Goal: Information Seeking & Learning: Learn about a topic

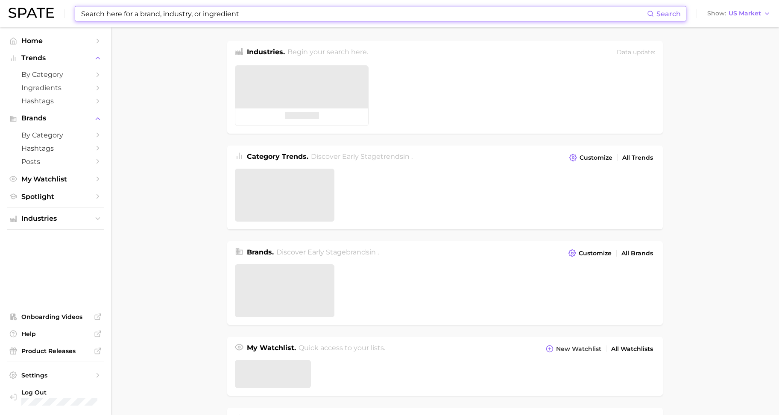
click at [158, 13] on input at bounding box center [363, 13] width 566 height 15
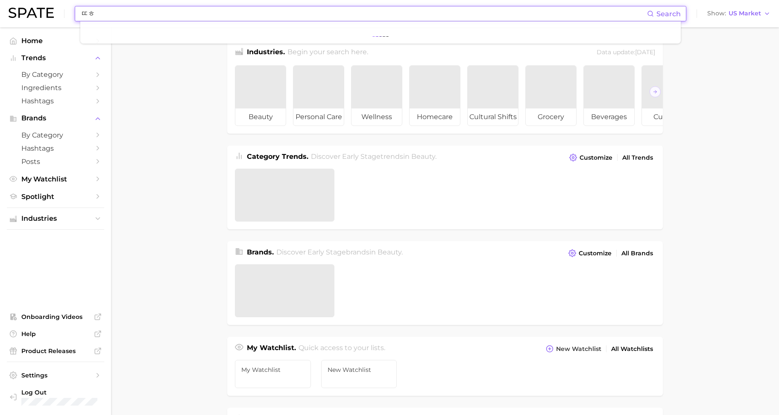
type input "ㄸ"
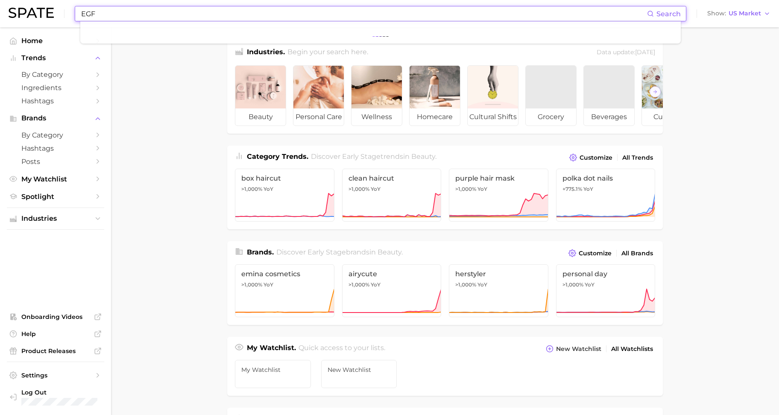
type input "EGF"
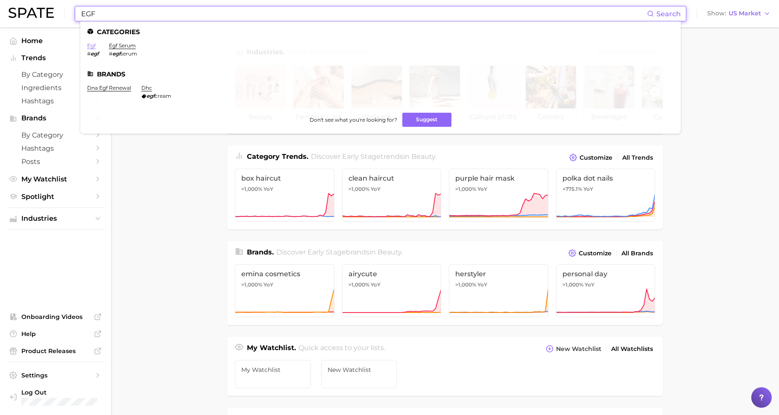
click at [93, 43] on link "egf" at bounding box center [91, 45] width 9 height 6
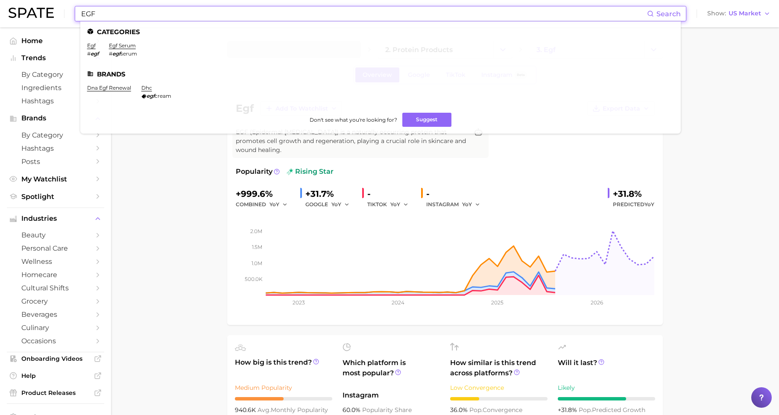
click at [112, 14] on input "EGF" at bounding box center [363, 13] width 566 height 15
click at [113, 47] on link "egf serum" at bounding box center [122, 45] width 27 height 6
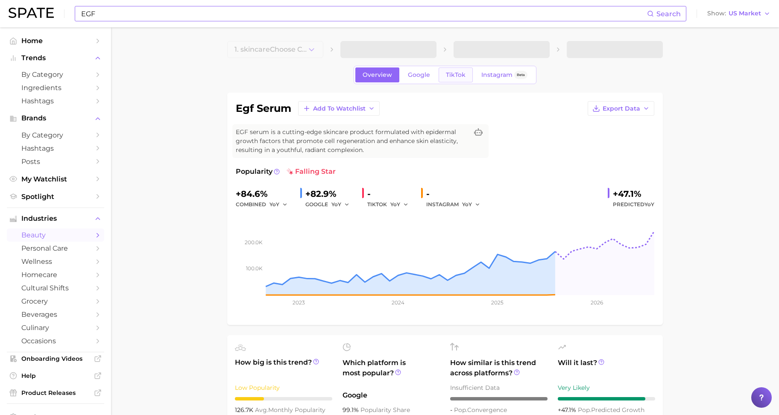
click at [449, 75] on span "TikTok" at bounding box center [456, 74] width 20 height 7
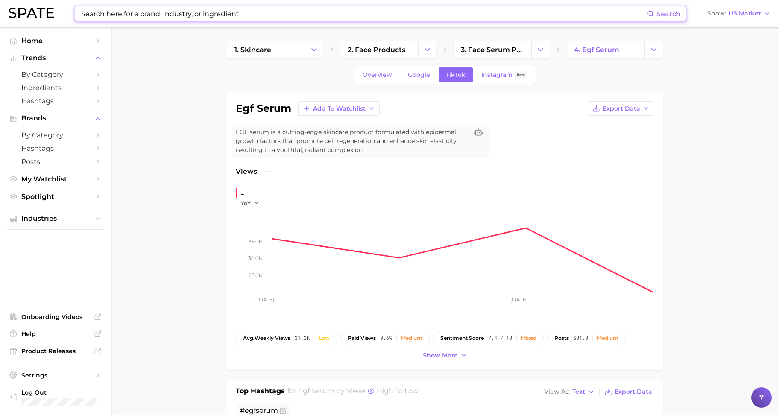
click at [101, 20] on input at bounding box center [363, 13] width 566 height 15
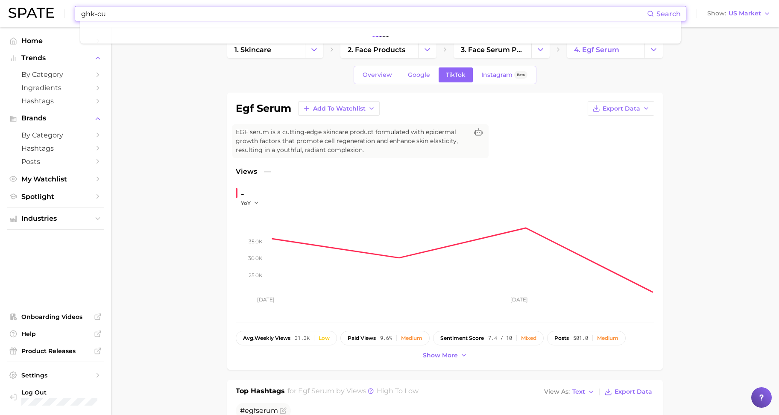
type input "ghk-cu"
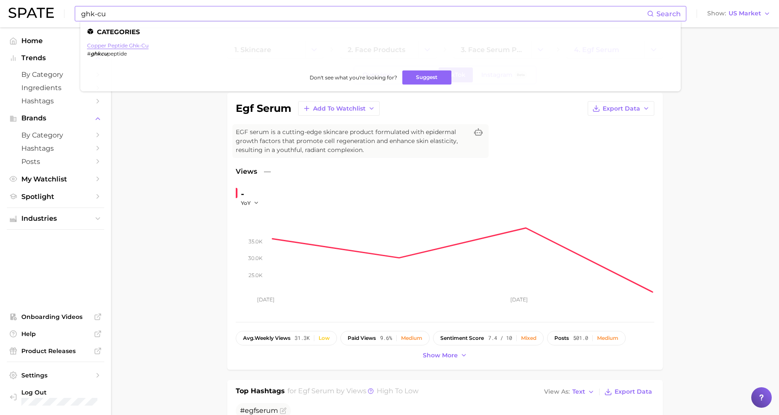
click at [117, 47] on link "copper peptide ghk-cu" at bounding box center [117, 45] width 61 height 6
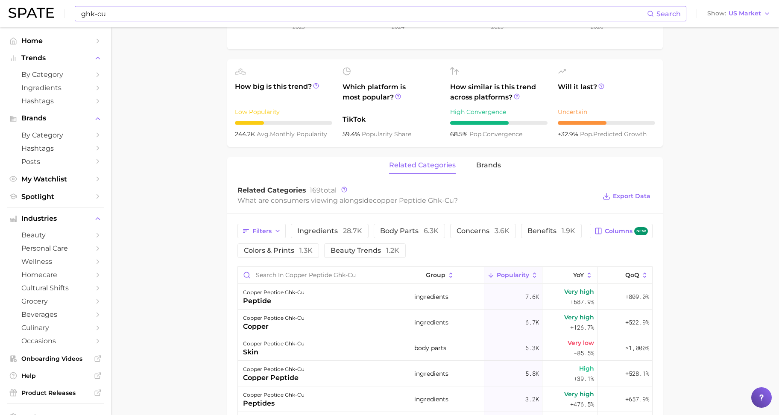
scroll to position [160, 0]
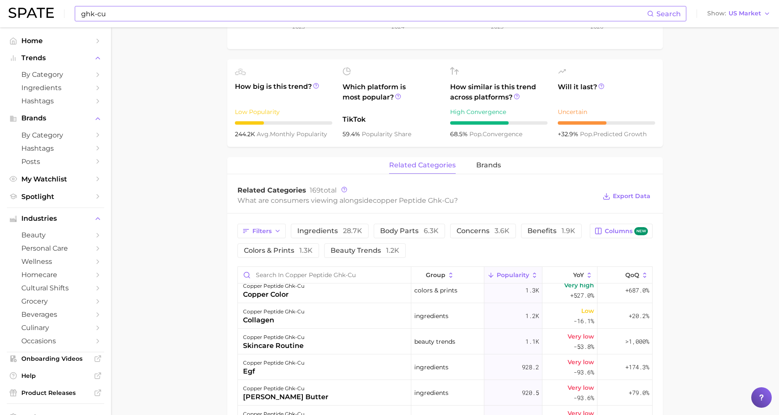
drag, startPoint x: 169, startPoint y: 158, endPoint x: 160, endPoint y: 195, distance: 37.4
click at [169, 159] on main "1. ingredients 2. scientific products 3. copper peptide ghk-cu Overview Google …" at bounding box center [445, 248] width 668 height 974
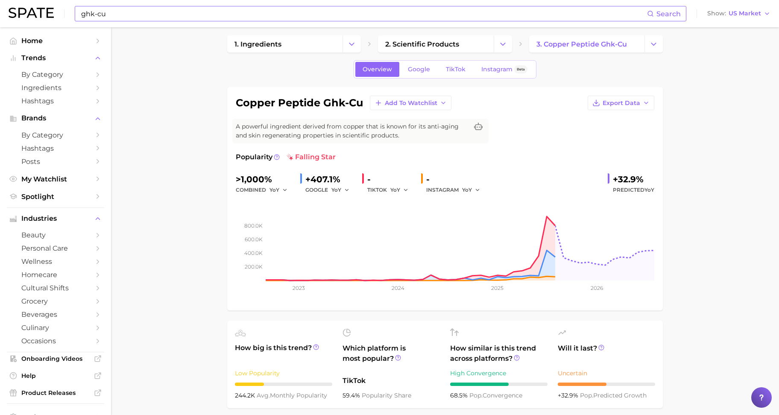
scroll to position [0, 0]
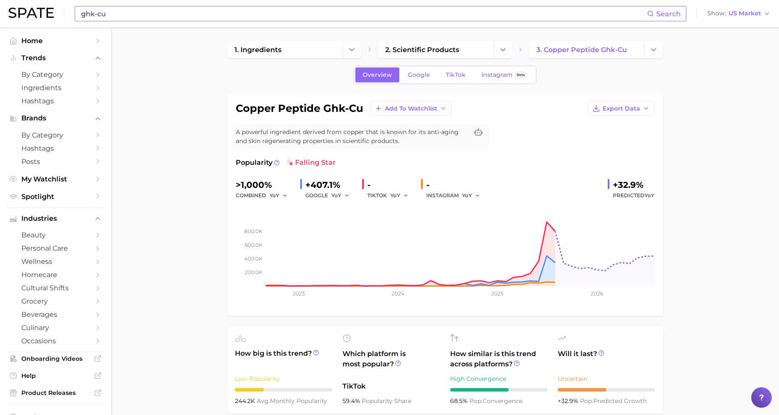
click at [21, 16] on img at bounding box center [31, 13] width 45 height 10
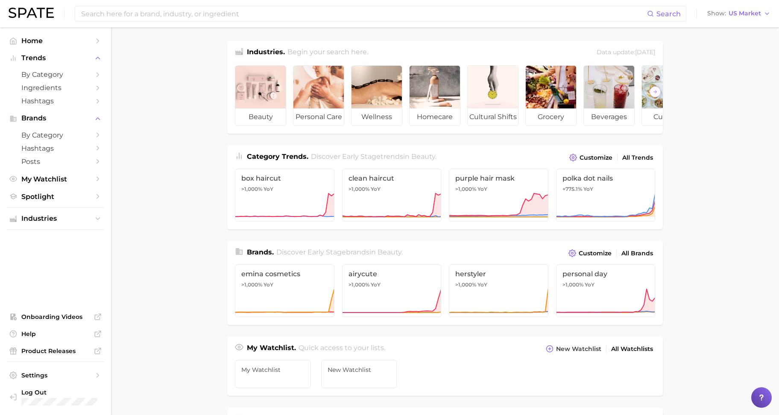
scroll to position [177, 0]
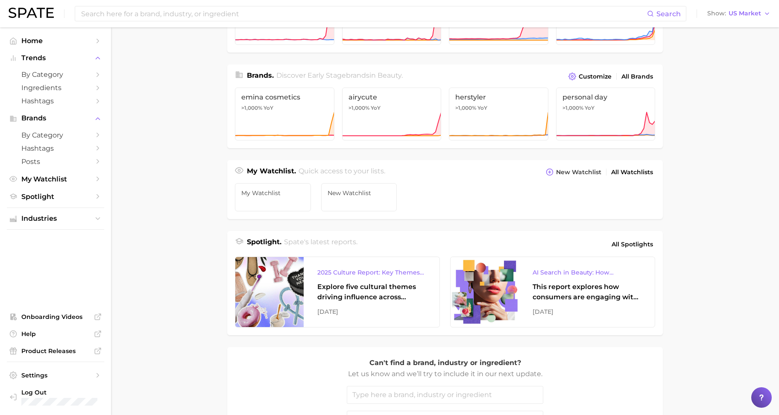
click at [178, 177] on main "Industries. Begin your search here. Data update: August 31st, 2025 beauty perso…" at bounding box center [445, 184] width 668 height 666
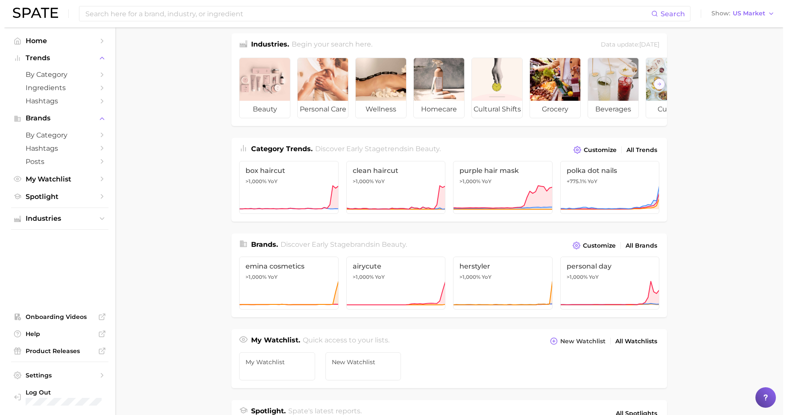
scroll to position [0, 0]
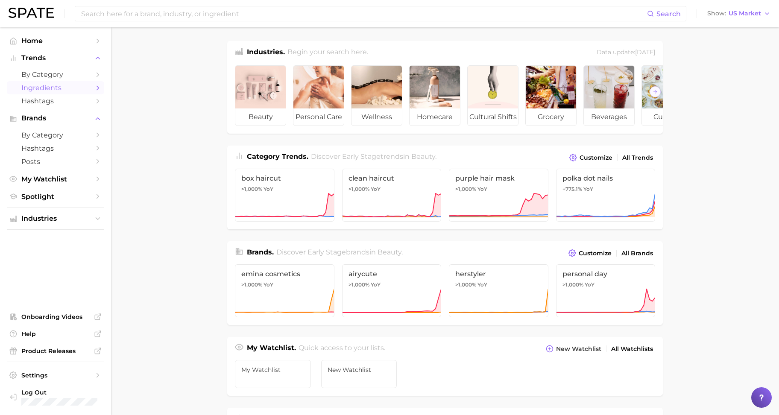
click at [26, 88] on span "Ingredients" at bounding box center [55, 88] width 68 height 8
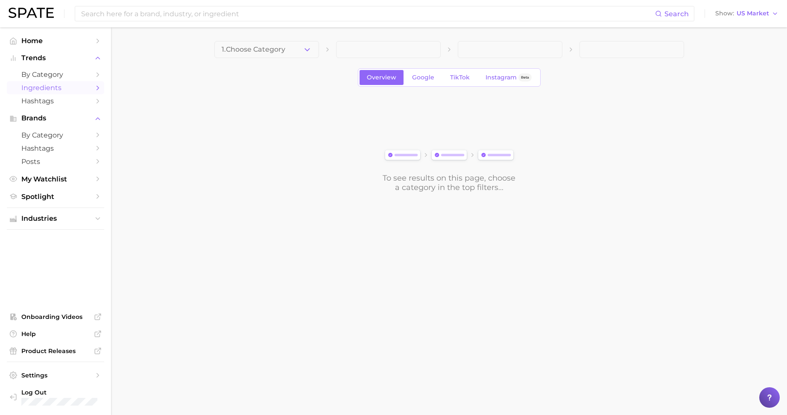
click at [27, 89] on span "Ingredients" at bounding box center [55, 88] width 68 height 8
click at [34, 80] on link "by Category" at bounding box center [55, 74] width 97 height 13
click at [37, 85] on span "Ingredients" at bounding box center [55, 88] width 68 height 8
click at [99, 89] on icon "Sidebar" at bounding box center [98, 88] width 8 height 8
click at [95, 74] on icon "Sidebar" at bounding box center [98, 75] width 8 height 8
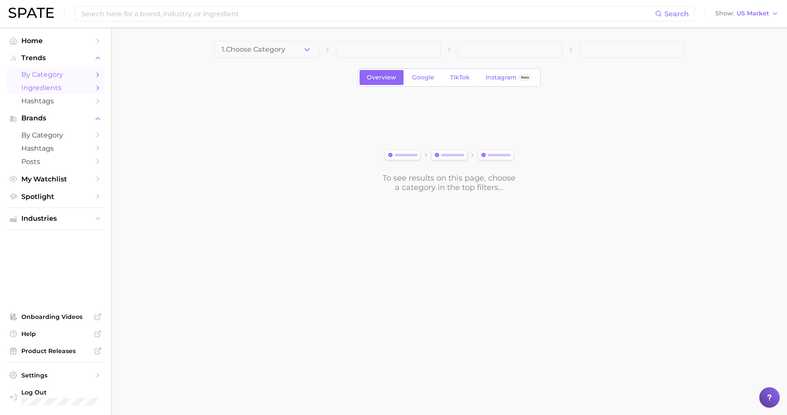
click at [96, 88] on icon "Sidebar" at bounding box center [98, 88] width 8 height 8
click at [98, 74] on polyline "Sidebar" at bounding box center [98, 75] width 2 height 4
click at [97, 86] on icon "Sidebar" at bounding box center [98, 88] width 8 height 8
click at [35, 76] on span "by Category" at bounding box center [55, 74] width 68 height 8
click at [36, 85] on span "Ingredients" at bounding box center [55, 88] width 68 height 8
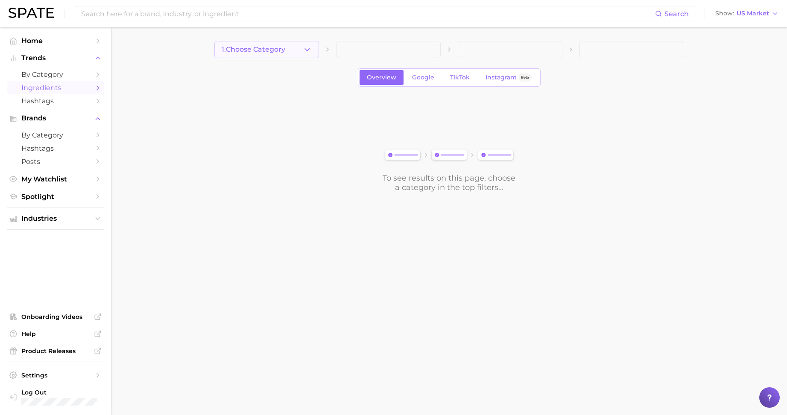
click at [255, 48] on span "1. Choose Category" at bounding box center [254, 50] width 64 height 8
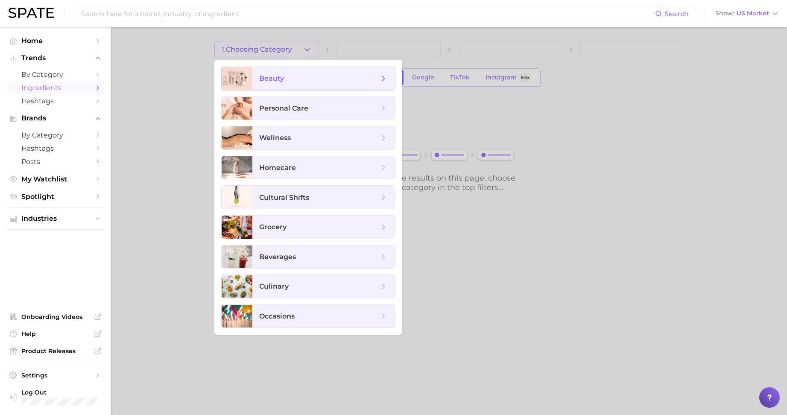
click at [257, 73] on span "beauty" at bounding box center [323, 78] width 143 height 23
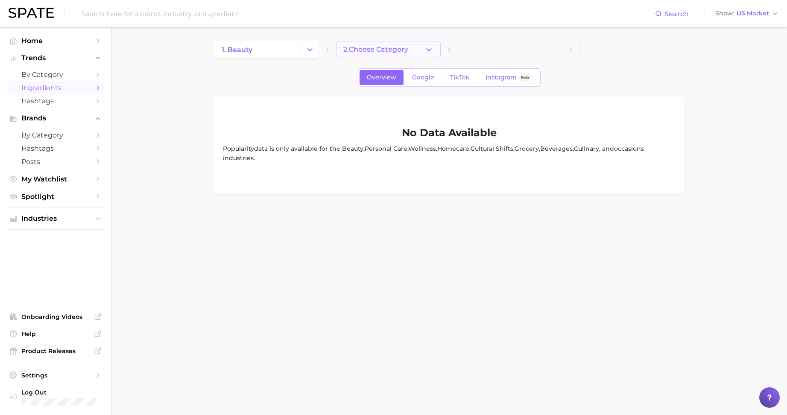
click at [391, 45] on button "2. Choose Category" at bounding box center [388, 49] width 105 height 17
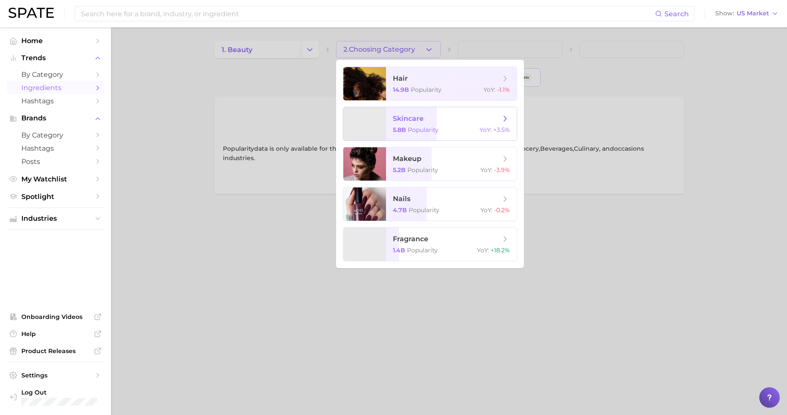
click at [443, 128] on div "5.8b Popularity YoY : +3.5%" at bounding box center [451, 130] width 117 height 8
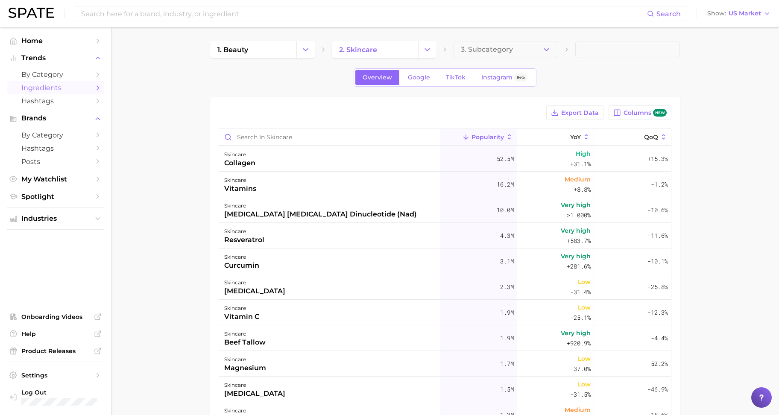
click at [309, 104] on div "Export Data Columns new Popularity YoY QoQ skincare collagen 52.5m High +31.1% …" at bounding box center [445, 324] width 470 height 455
click at [187, 165] on main "1. beauty 2. skincare 3. Subcategory Overview Google TikTok Instagram Beta Expo…" at bounding box center [445, 310] width 668 height 567
click at [38, 76] on span "by Category" at bounding box center [55, 74] width 68 height 8
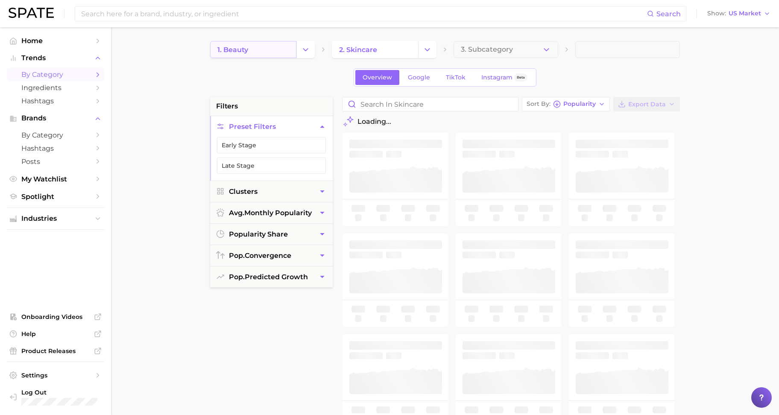
click at [270, 46] on link "1. beauty" at bounding box center [253, 49] width 86 height 17
click at [381, 48] on span "2. Choose Category" at bounding box center [371, 50] width 65 height 8
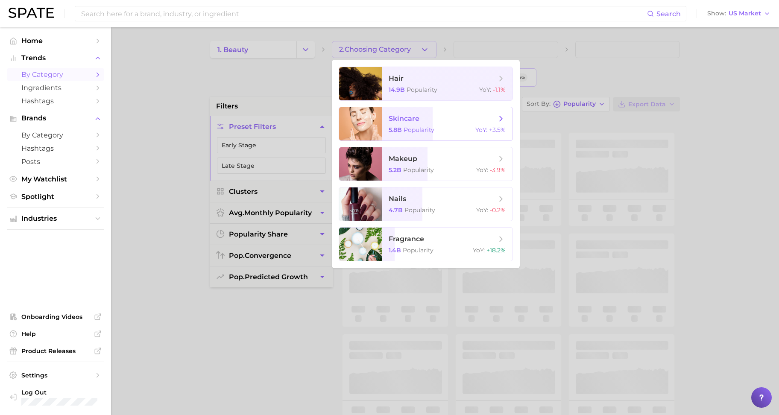
click at [438, 130] on div "5.8b Popularity YoY : +3.5%" at bounding box center [446, 130] width 117 height 8
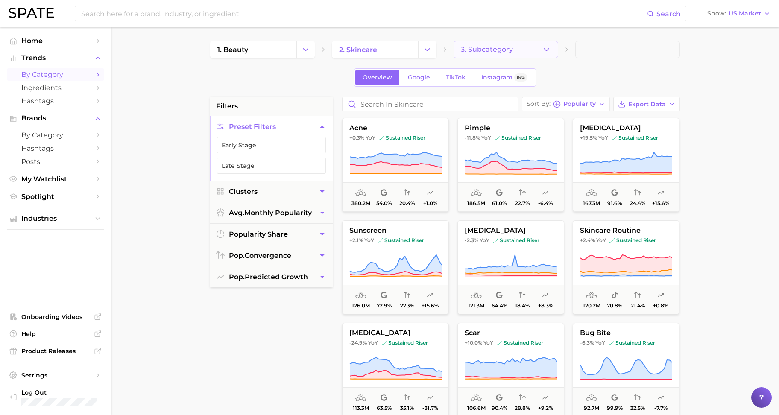
click at [473, 49] on span "3. Subcategory" at bounding box center [487, 50] width 52 height 8
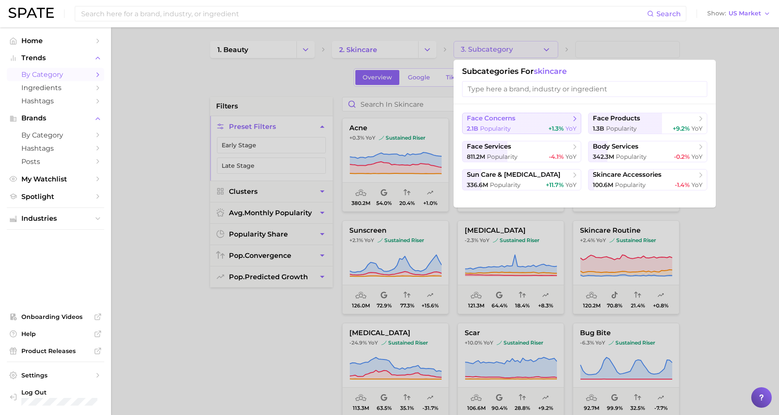
click at [499, 121] on span "face concerns" at bounding box center [491, 118] width 49 height 8
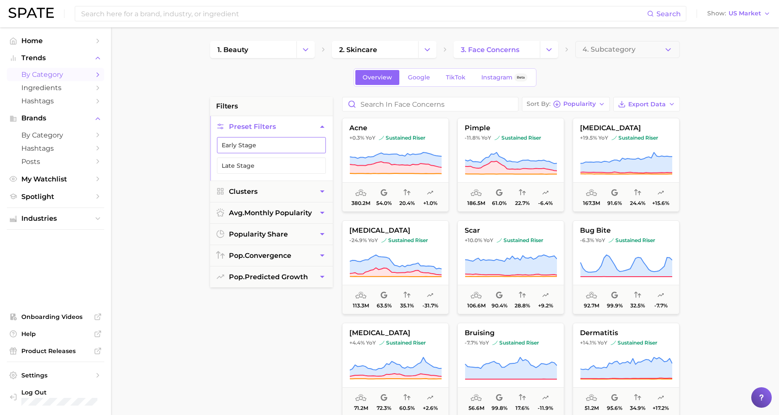
click at [254, 150] on button "Early Stage" at bounding box center [271, 145] width 109 height 16
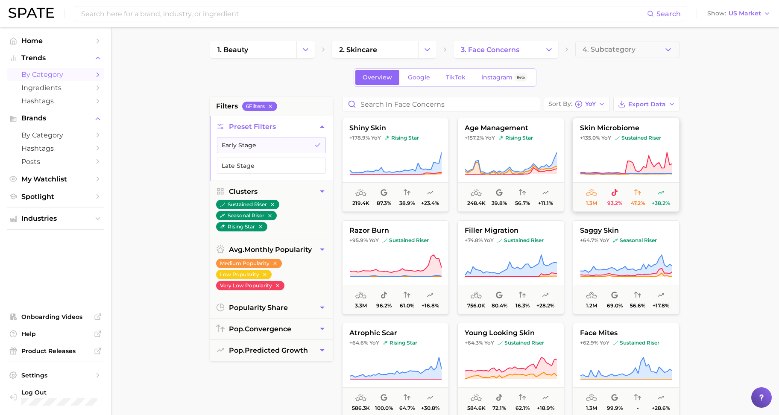
click at [623, 155] on icon at bounding box center [626, 164] width 92 height 24
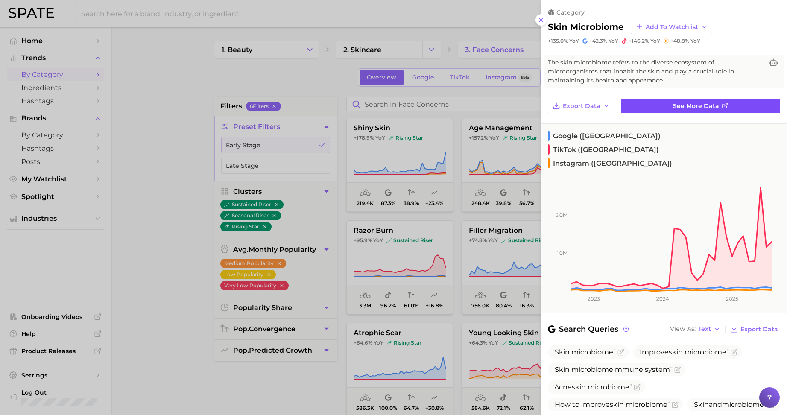
click at [663, 109] on link "See more data" at bounding box center [700, 106] width 159 height 15
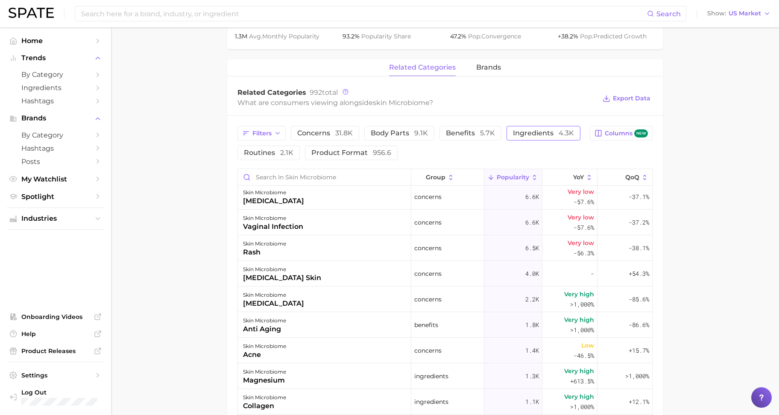
scroll to position [107, 0]
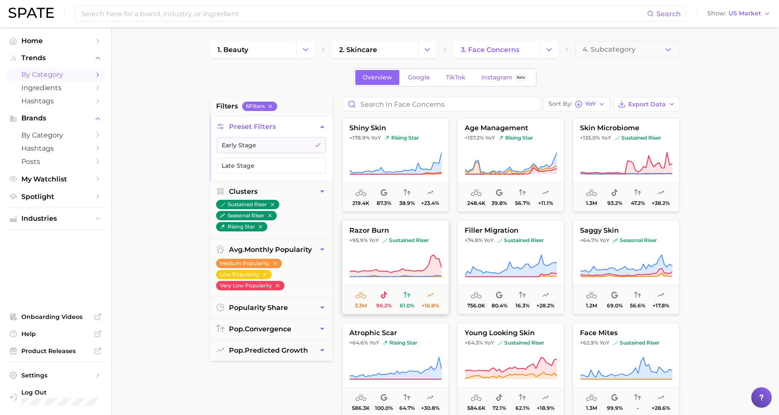
click at [397, 256] on icon at bounding box center [395, 266] width 92 height 24
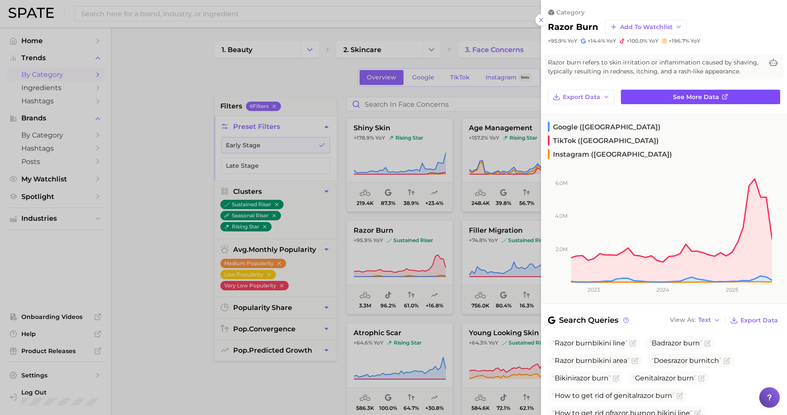
click at [676, 101] on span "See more data" at bounding box center [696, 96] width 46 height 7
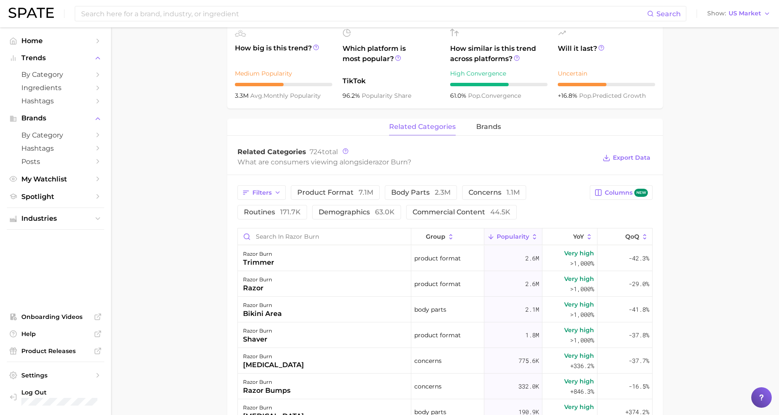
scroll to position [320, 0]
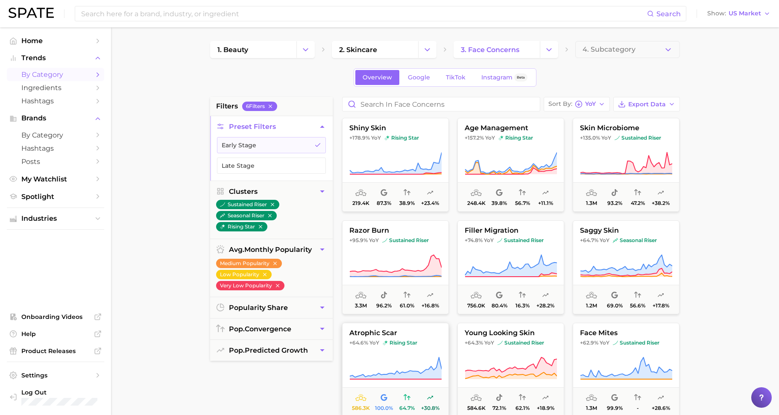
click at [394, 354] on button "atrophic scar +64.6% YoY rising star 586.3k 100.0% 64.7% +30.8%" at bounding box center [395, 370] width 107 height 94
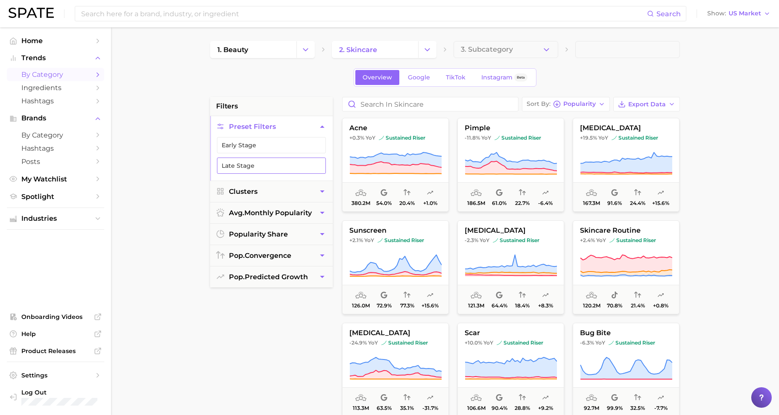
click at [249, 169] on button "Late Stage" at bounding box center [271, 166] width 109 height 16
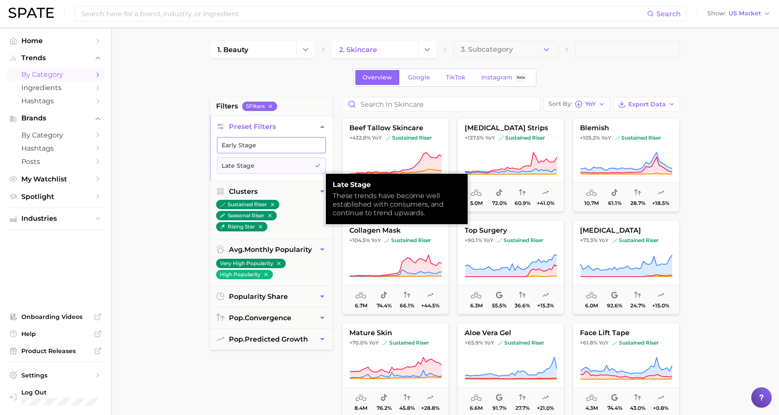
click at [246, 145] on button "Early Stage" at bounding box center [271, 145] width 109 height 16
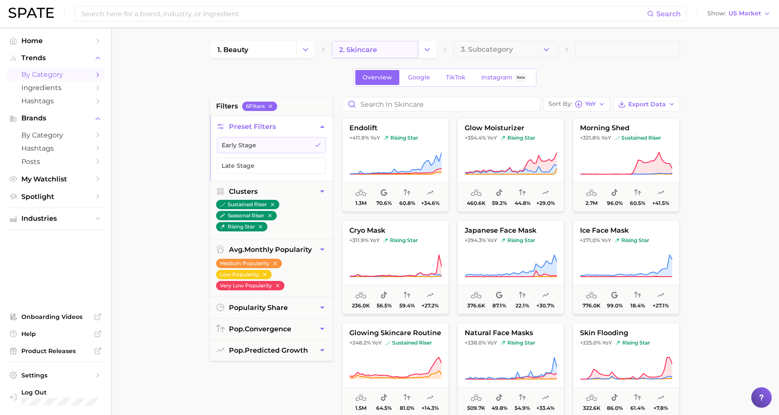
click at [351, 49] on span "2. skincare" at bounding box center [358, 50] width 38 height 8
click at [431, 47] on icon "Change Category" at bounding box center [427, 49] width 9 height 9
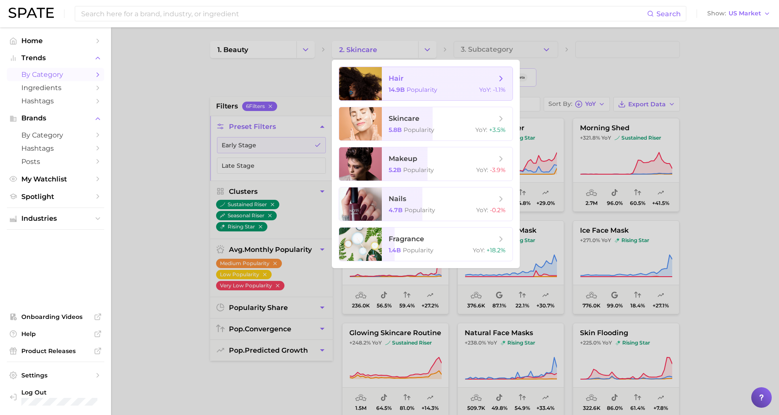
click at [425, 79] on span "hair" at bounding box center [442, 78] width 108 height 9
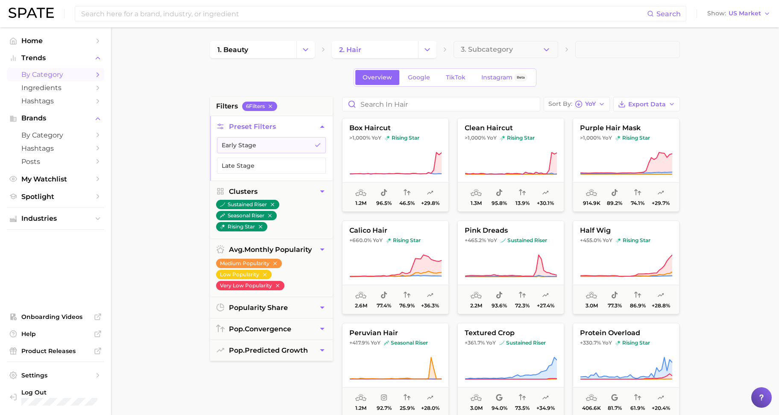
click at [177, 178] on main "1. beauty 2. hair 3. Subcategory Overview Google TikTok Instagram Beta filters …" at bounding box center [445, 351] width 668 height 648
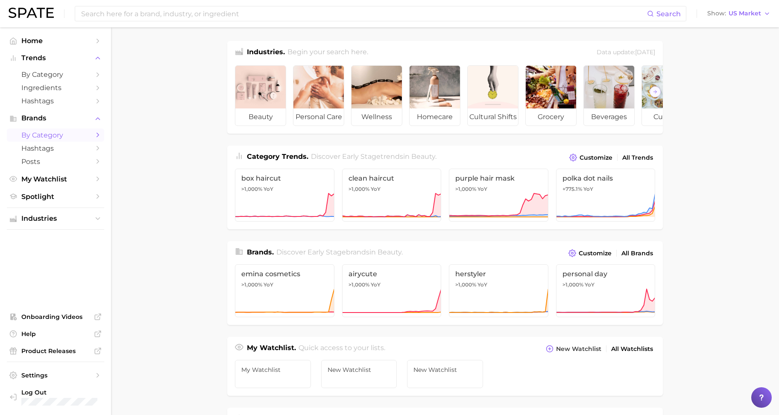
click at [60, 132] on span "by Category" at bounding box center [55, 135] width 68 height 8
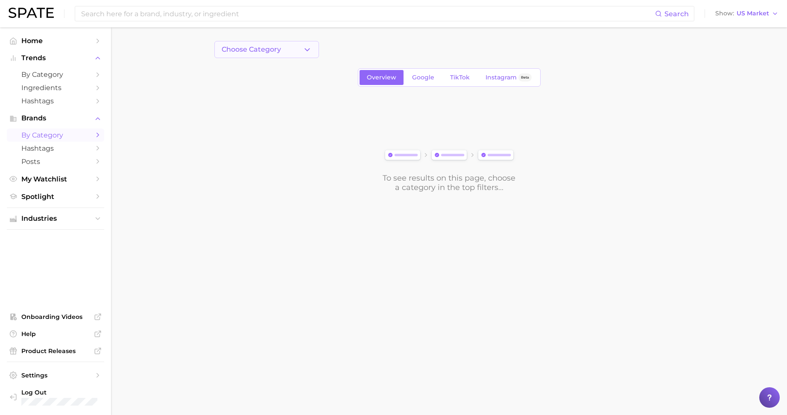
click at [248, 53] on span "Choose Category" at bounding box center [251, 50] width 59 height 8
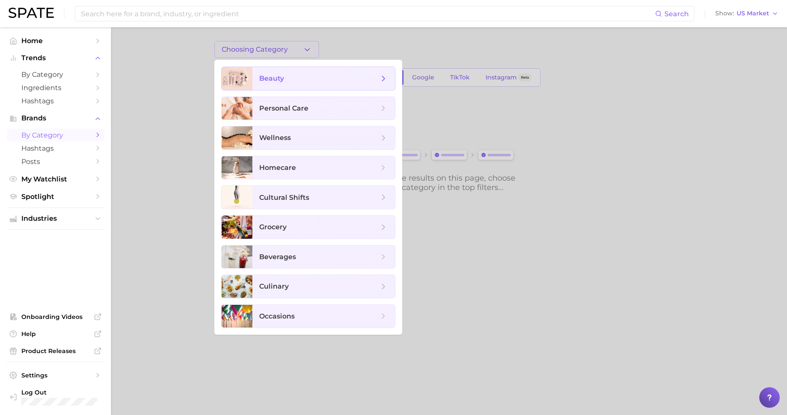
click at [250, 75] on div at bounding box center [237, 78] width 31 height 23
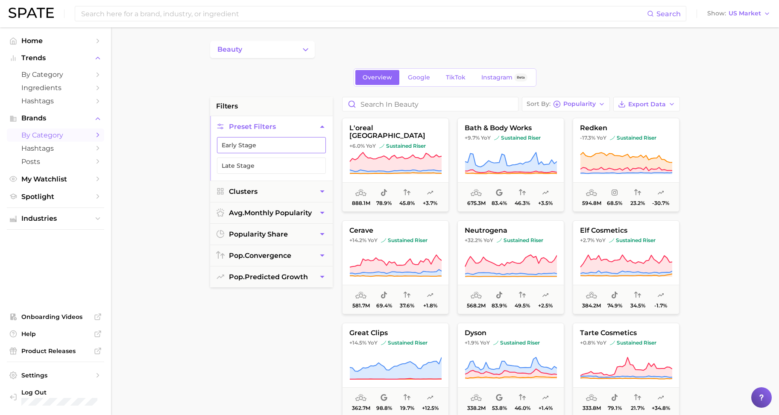
click at [242, 142] on button "Early Stage" at bounding box center [271, 145] width 109 height 16
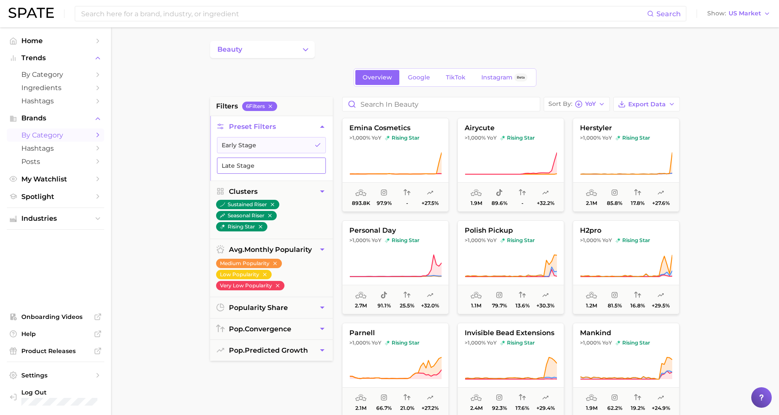
click at [233, 172] on button "Late Stage" at bounding box center [271, 166] width 109 height 16
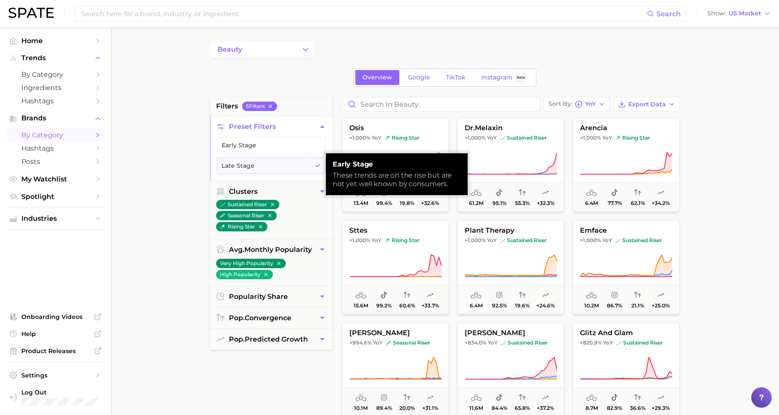
click at [238, 128] on span "Preset Filters" at bounding box center [252, 127] width 47 height 8
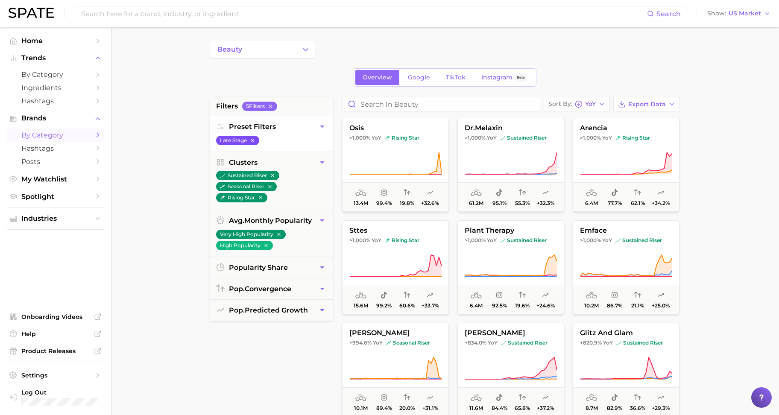
click at [252, 139] on icon "button" at bounding box center [252, 140] width 6 height 6
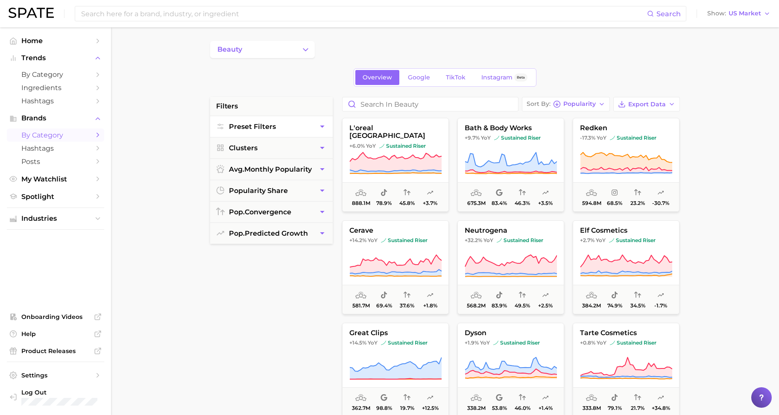
click at [199, 161] on main "beauty Overview Google TikTok Instagram Beta filters Preset Filters Clusters av…" at bounding box center [445, 351] width 668 height 648
click at [247, 209] on span "pop. convergence" at bounding box center [260, 212] width 62 height 8
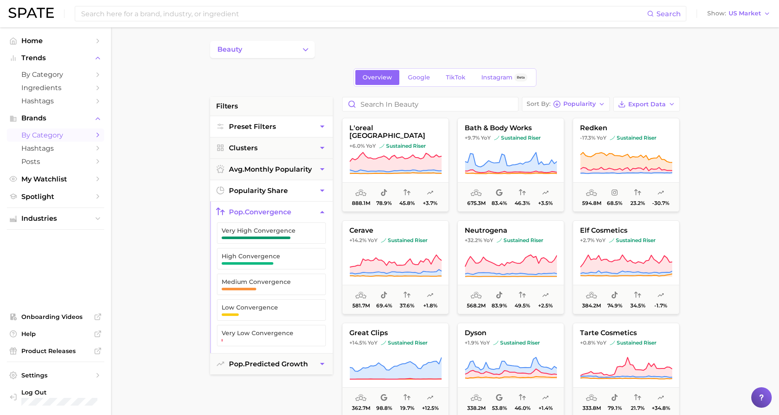
click at [254, 195] on button "popularity share" at bounding box center [271, 190] width 123 height 21
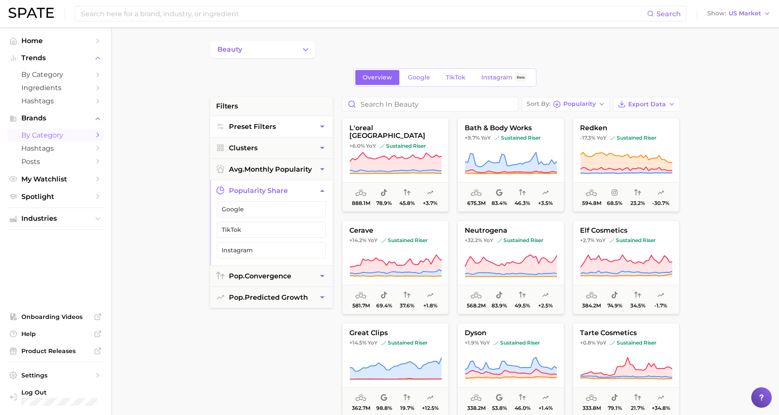
click at [254, 195] on button "popularity share" at bounding box center [271, 190] width 123 height 21
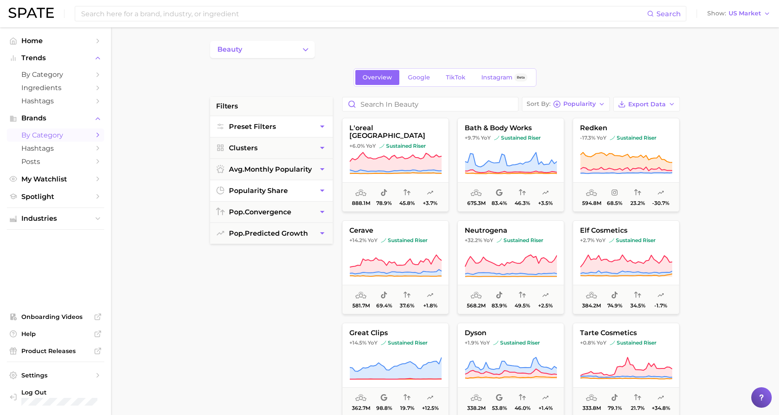
click at [254, 195] on button "popularity share" at bounding box center [271, 190] width 123 height 21
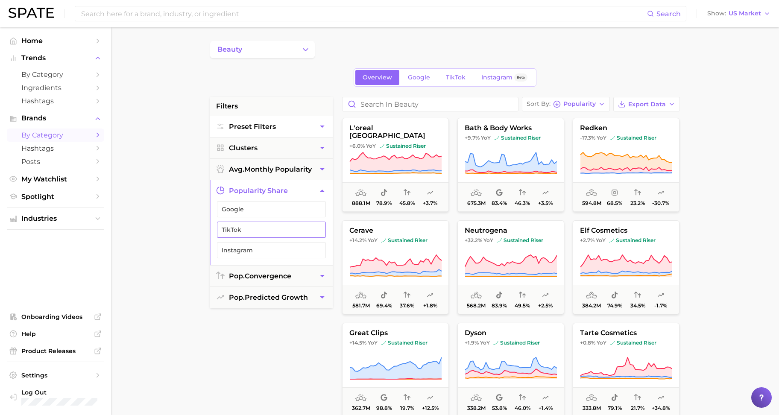
click at [262, 237] on button "TikTok" at bounding box center [271, 230] width 109 height 16
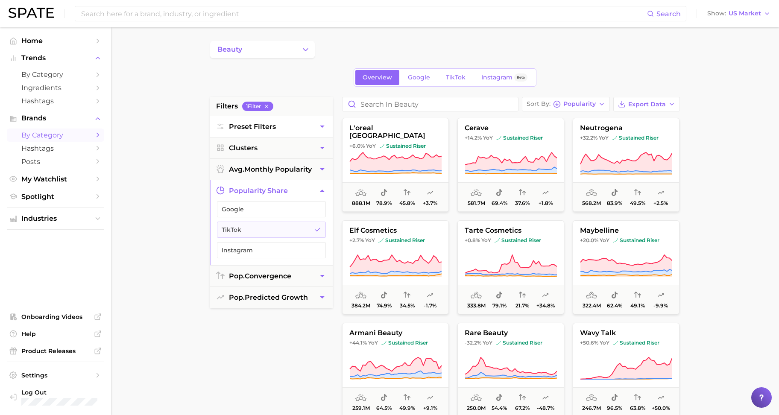
click at [726, 304] on main "beauty Overview Google TikTok Instagram Beta filters 1 Filter Preset Filters Cl…" at bounding box center [445, 351] width 668 height 648
click at [267, 54] on button "beauty" at bounding box center [262, 49] width 105 height 17
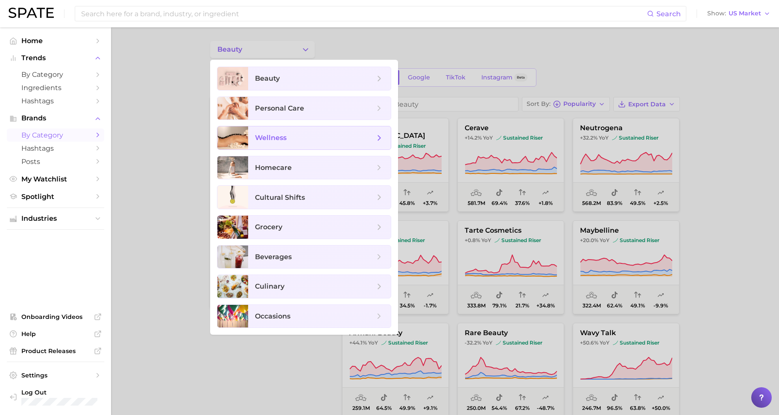
click at [290, 142] on span "wellness" at bounding box center [315, 137] width 120 height 9
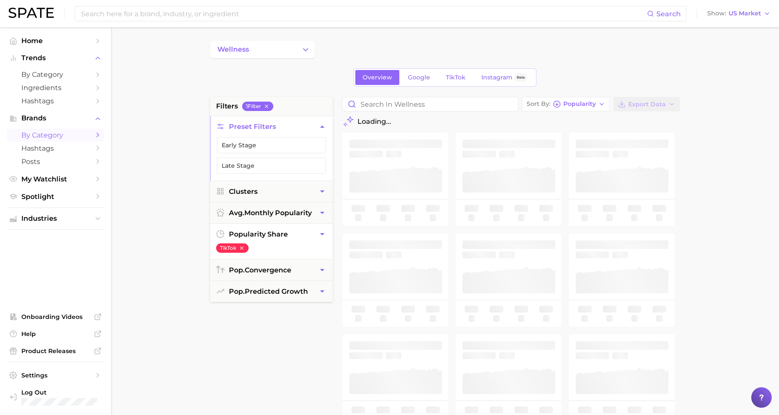
click at [244, 246] on icon "button" at bounding box center [242, 248] width 6 height 6
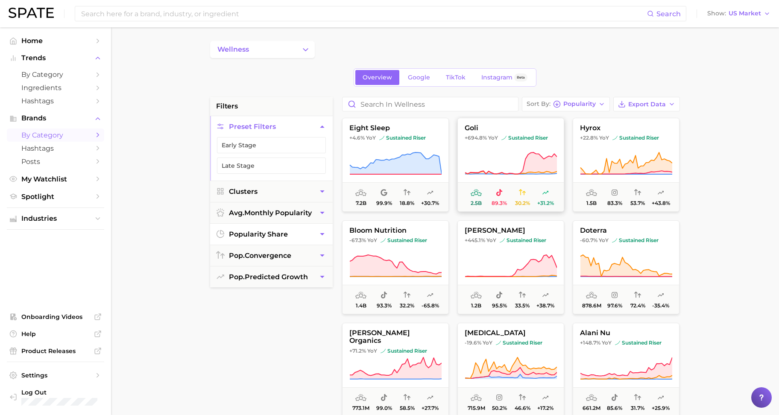
click at [525, 164] on icon at bounding box center [511, 163] width 92 height 22
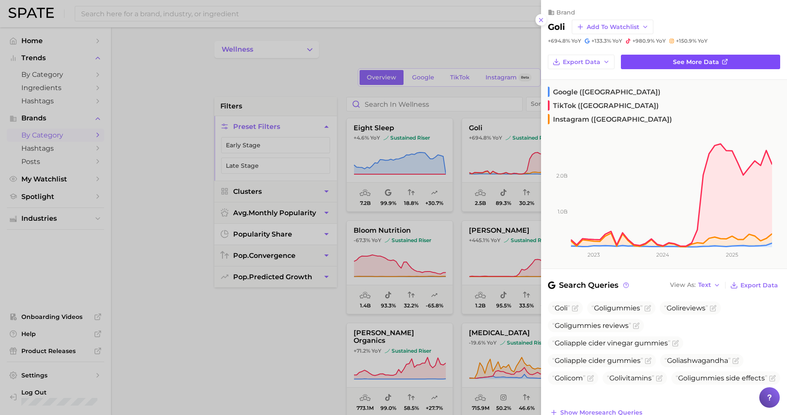
click at [680, 67] on link "See more data" at bounding box center [700, 62] width 159 height 15
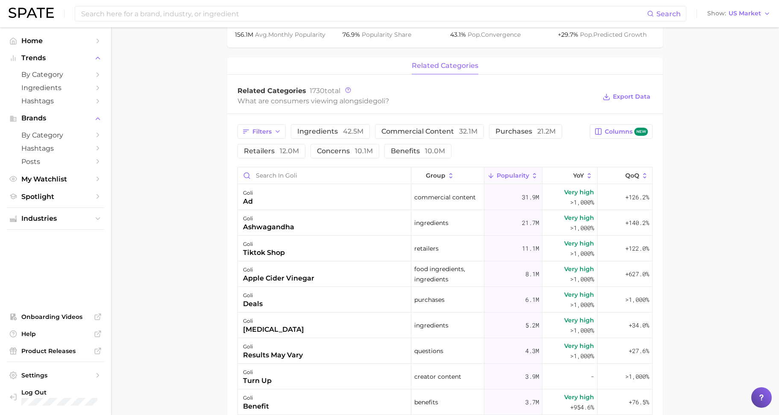
scroll to position [374, 0]
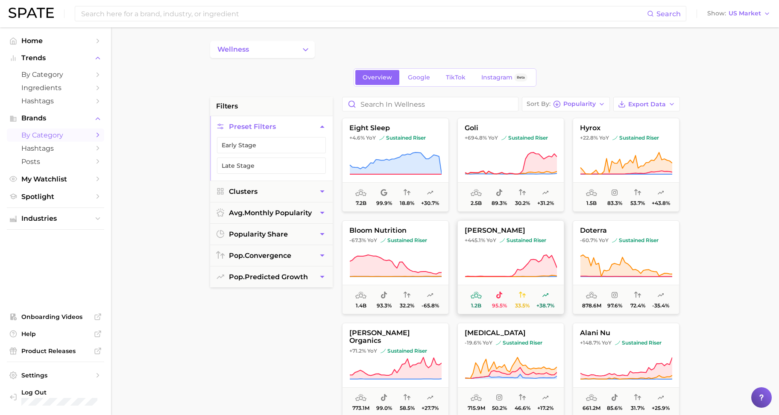
click at [501, 255] on icon at bounding box center [510, 266] width 92 height 24
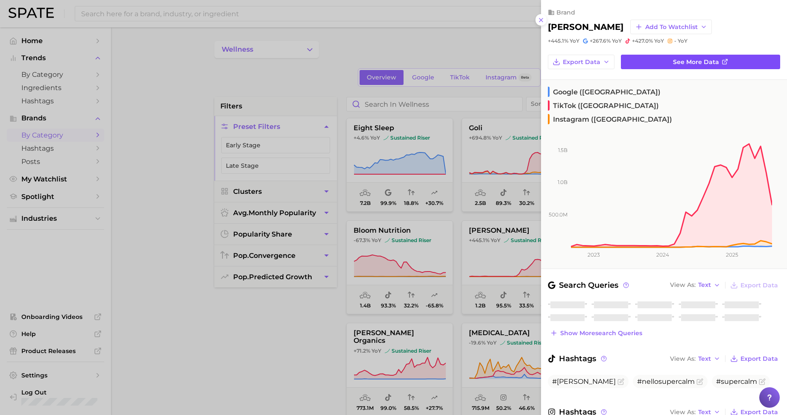
click at [665, 62] on link "See more data" at bounding box center [700, 62] width 159 height 15
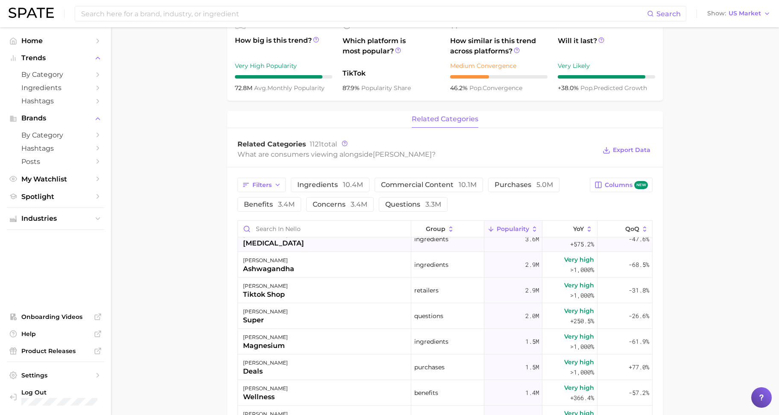
scroll to position [53, 0]
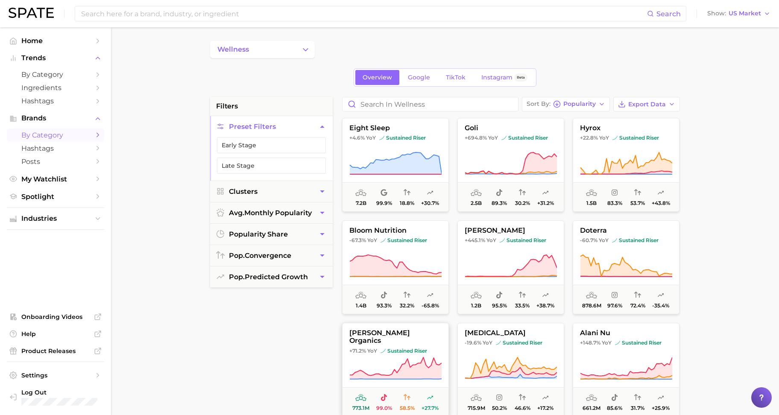
click at [416, 347] on span "sustained riser" at bounding box center [403, 350] width 47 height 7
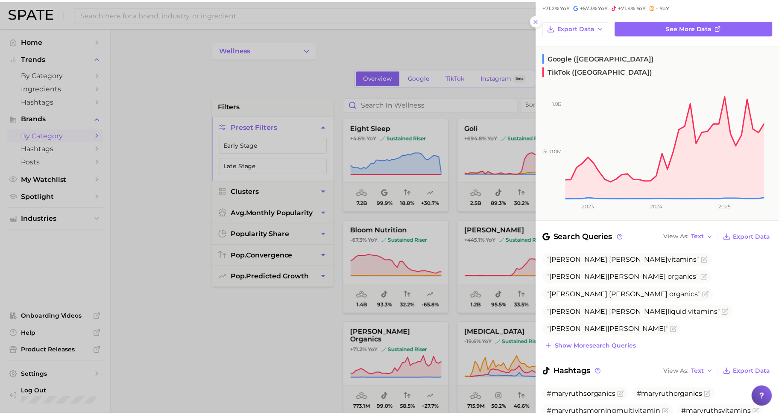
scroll to position [53, 0]
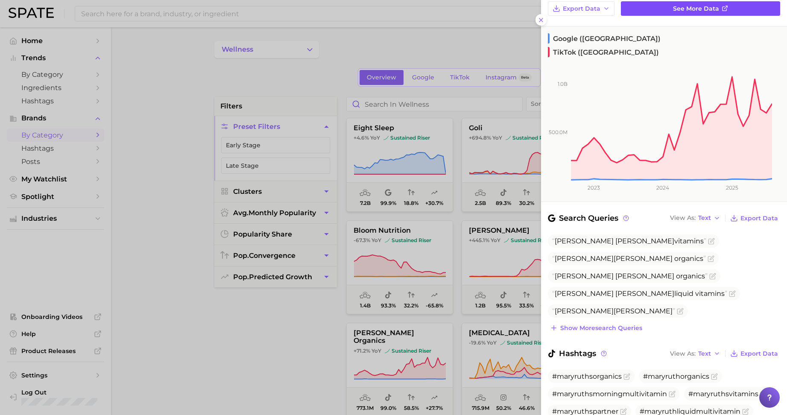
click at [663, 14] on link "See more data" at bounding box center [700, 8] width 159 height 15
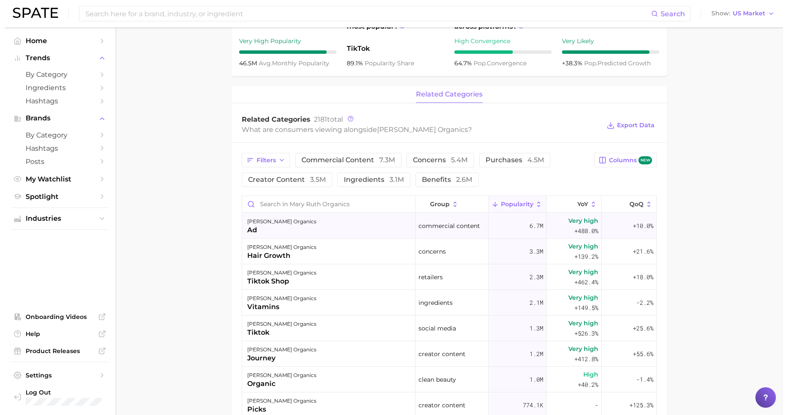
scroll to position [267, 0]
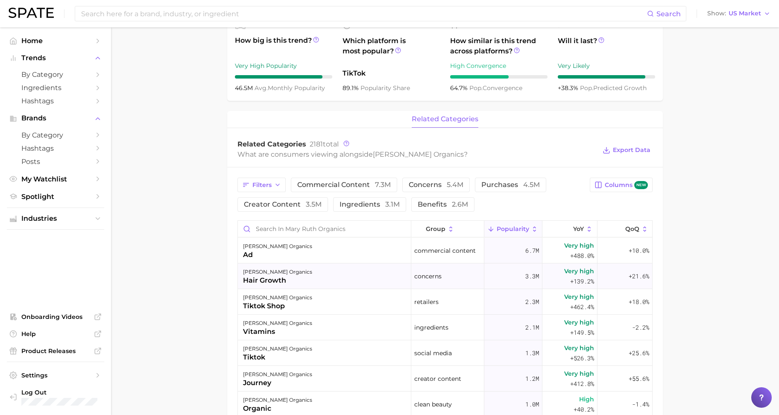
click at [285, 276] on div "hair growth" at bounding box center [277, 280] width 69 height 10
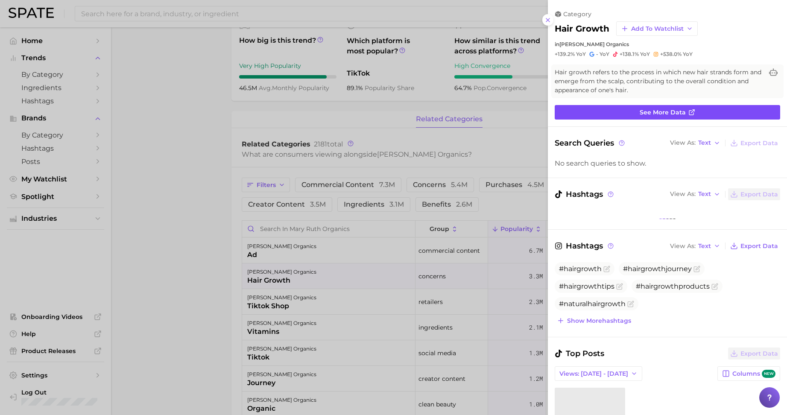
click at [639, 109] on span "See more data" at bounding box center [662, 112] width 46 height 7
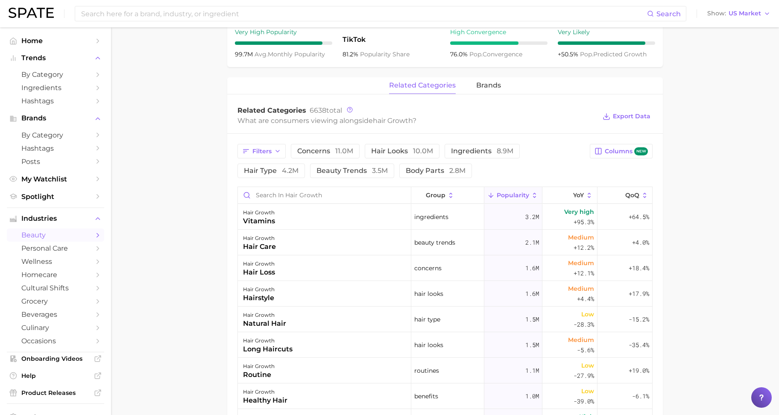
scroll to position [374, 0]
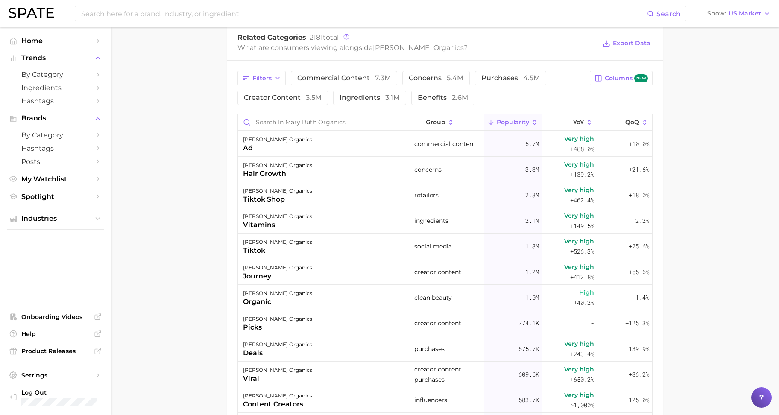
scroll to position [267, 0]
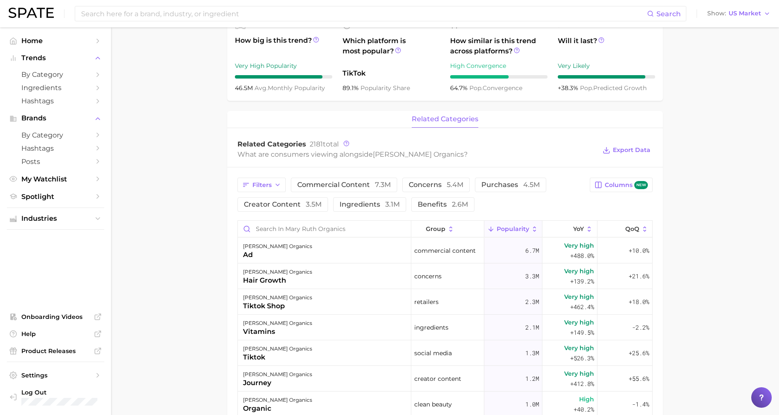
drag, startPoint x: 62, startPoint y: 3, endPoint x: 179, endPoint y: 171, distance: 204.9
click at [179, 171] on main "Overview Google TikTok Instagram Beta brand [PERSON_NAME] organics Add to Watch…" at bounding box center [445, 225] width 668 height 928
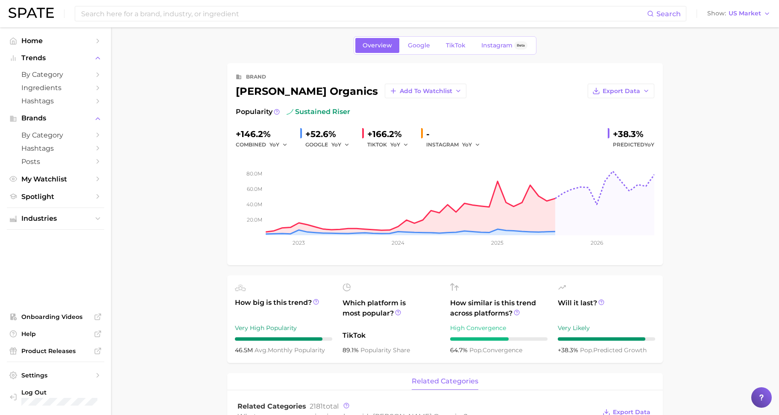
scroll to position [0, 0]
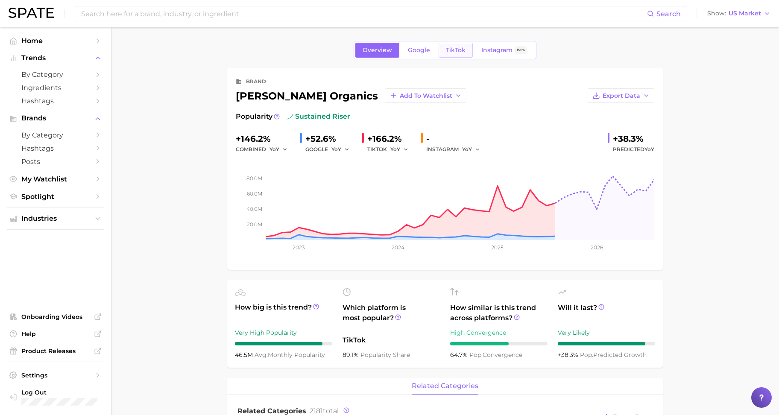
click at [447, 47] on span "TikTok" at bounding box center [456, 50] width 20 height 7
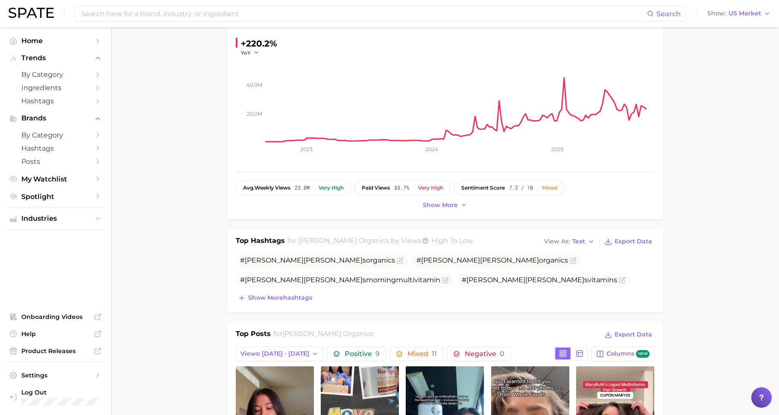
scroll to position [213, 0]
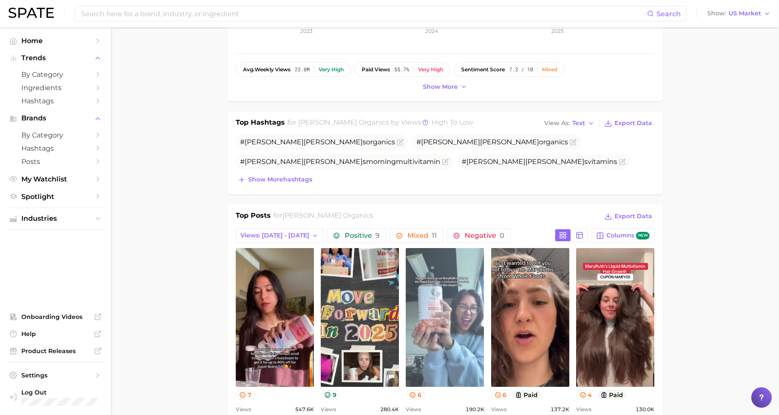
click at [446, 268] on link "view post on TikTok" at bounding box center [445, 317] width 78 height 139
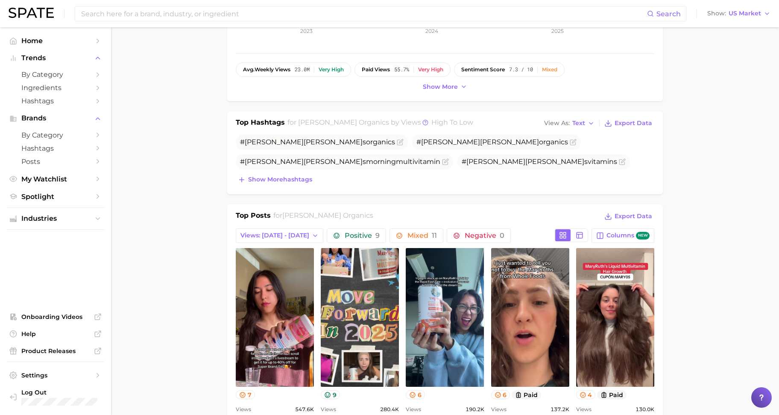
scroll to position [212, 0]
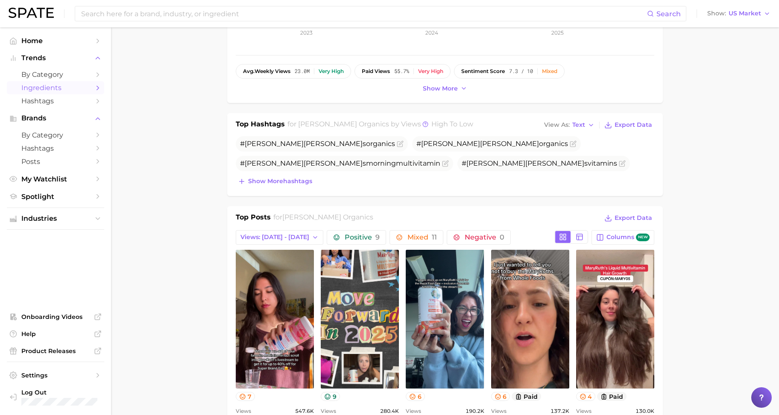
click at [26, 88] on span "Ingredients" at bounding box center [55, 88] width 68 height 8
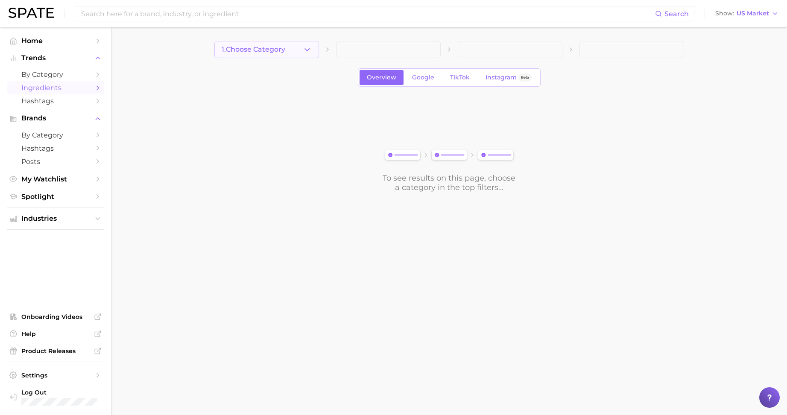
click at [251, 51] on span "1. Choose Category" at bounding box center [254, 50] width 64 height 8
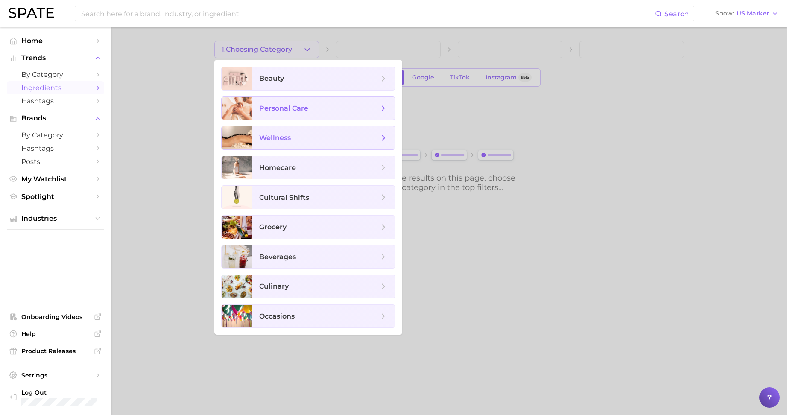
click at [276, 128] on span "wellness" at bounding box center [323, 137] width 143 height 23
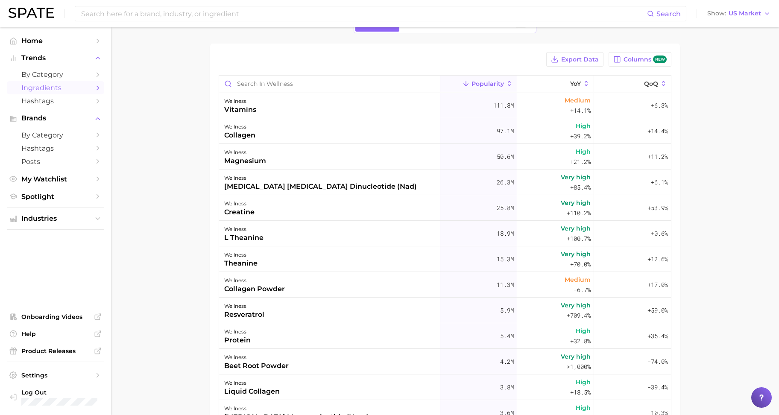
scroll to position [107, 0]
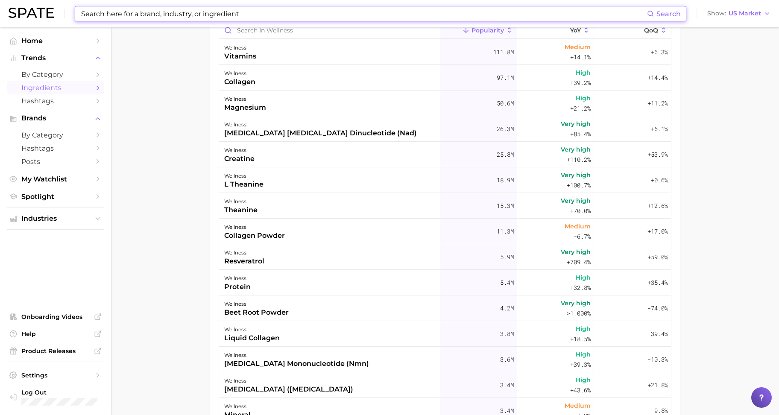
click at [492, 6] on input at bounding box center [363, 13] width 566 height 15
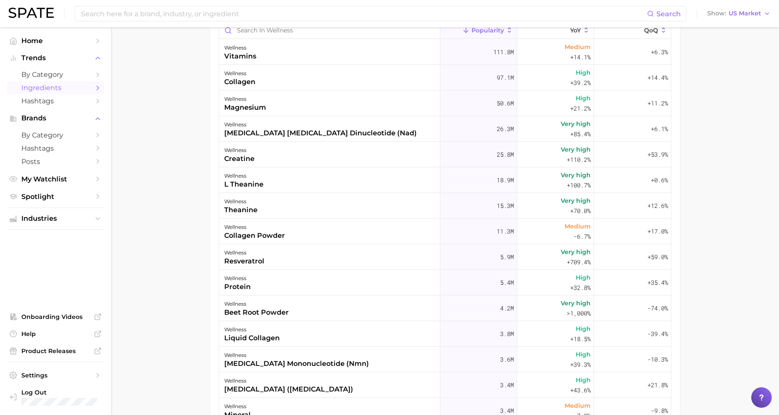
click at [168, 111] on main "1. wellness 2. Choose Category Overview Google TikTok Instagram Beta Export Dat…" at bounding box center [445, 204] width 668 height 567
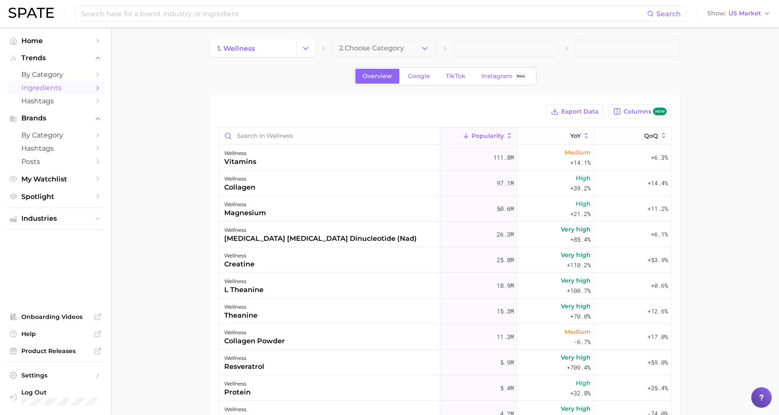
scroll to position [0, 0]
click at [179, 175] on main "1. wellness 2. Choose Category Overview Google TikTok Instagram Beta Export Dat…" at bounding box center [445, 310] width 668 height 567
click at [399, 191] on div "wellness collagen" at bounding box center [329, 185] width 221 height 26
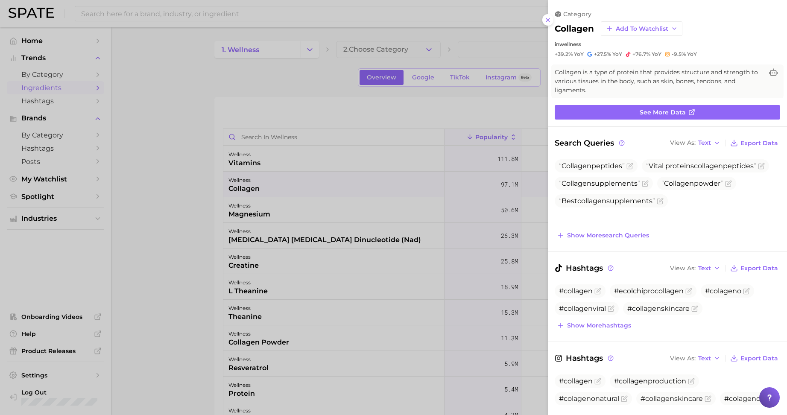
click at [411, 96] on div at bounding box center [393, 207] width 787 height 415
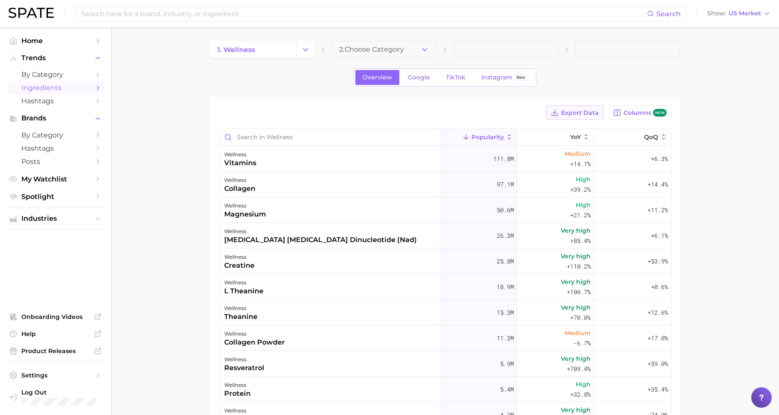
click at [597, 113] on span "Export Data" at bounding box center [580, 112] width 38 height 7
